Goal: Information Seeking & Learning: Learn about a topic

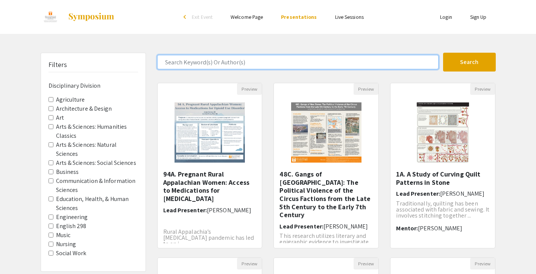
click at [265, 62] on input "Search Keyword(s) Or Author(s)" at bounding box center [297, 62] width 281 height 14
click at [469, 62] on button "Search" at bounding box center [469, 62] width 53 height 19
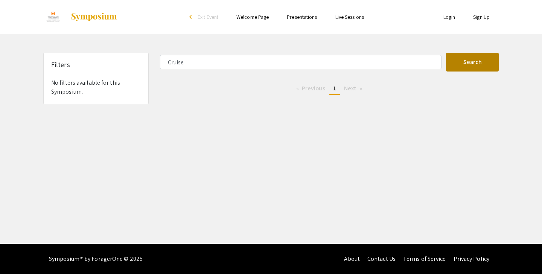
click at [470, 60] on button "Search" at bounding box center [472, 62] width 53 height 19
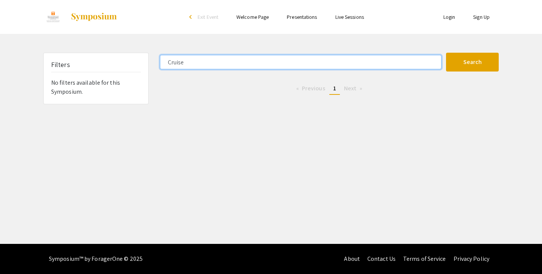
click at [201, 64] on input "Cruise" at bounding box center [300, 62] width 281 height 14
type input "C"
click at [472, 62] on button "Search" at bounding box center [472, 62] width 53 height 19
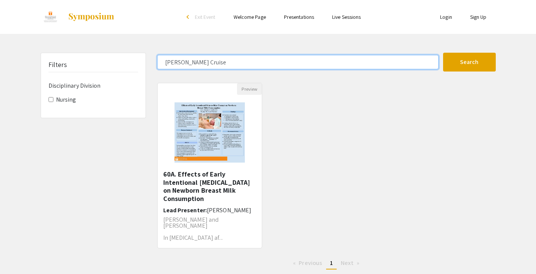
click at [469, 62] on button "Search" at bounding box center [469, 62] width 53 height 19
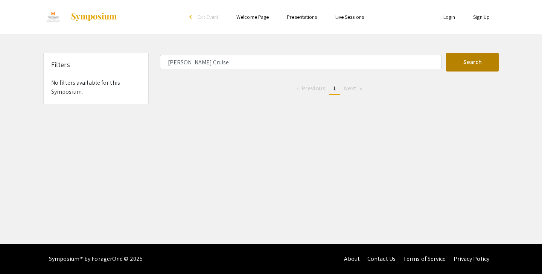
click at [466, 62] on button "Search" at bounding box center [472, 62] width 53 height 19
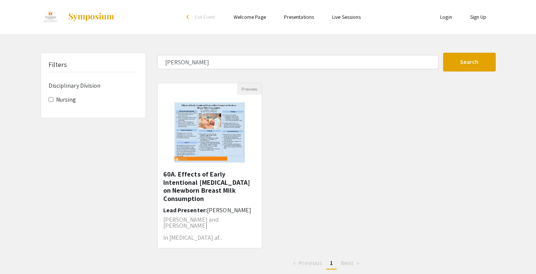
type input "Cruise"
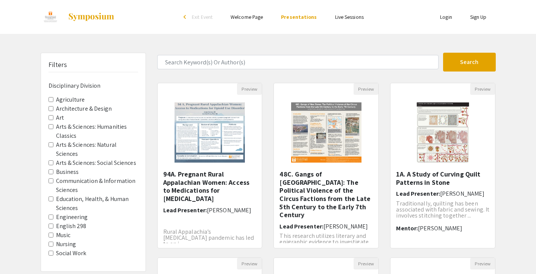
click at [52, 124] on Classics "Arts & Sciences: Humanities Classics" at bounding box center [51, 126] width 5 height 5
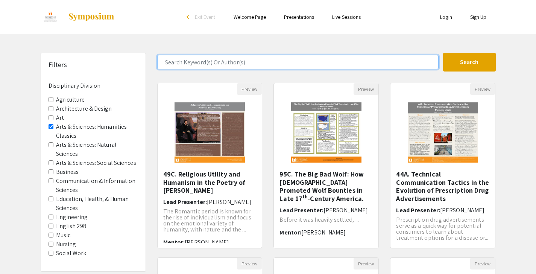
click at [289, 65] on input "Search Keyword(s) Or Author(s)" at bounding box center [297, 62] width 281 height 14
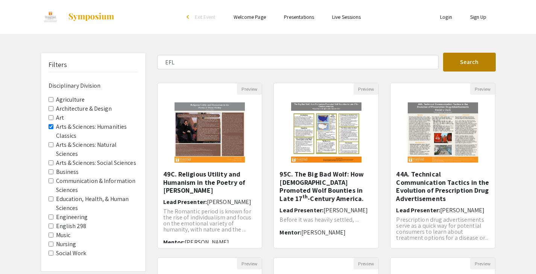
click at [466, 60] on button "Search" at bounding box center [469, 62] width 53 height 19
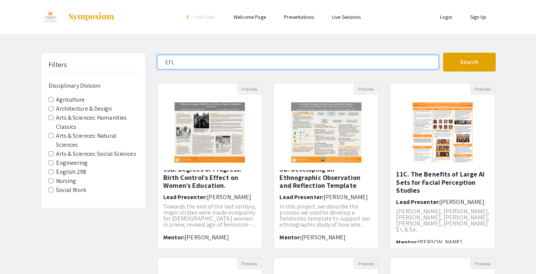
click at [219, 61] on input "EFL" at bounding box center [297, 62] width 281 height 14
type input "E"
click at [469, 62] on button "Search" at bounding box center [469, 62] width 53 height 19
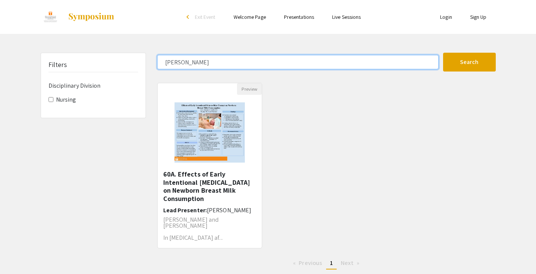
type input "EFL"
